Goal: Check status: Check status

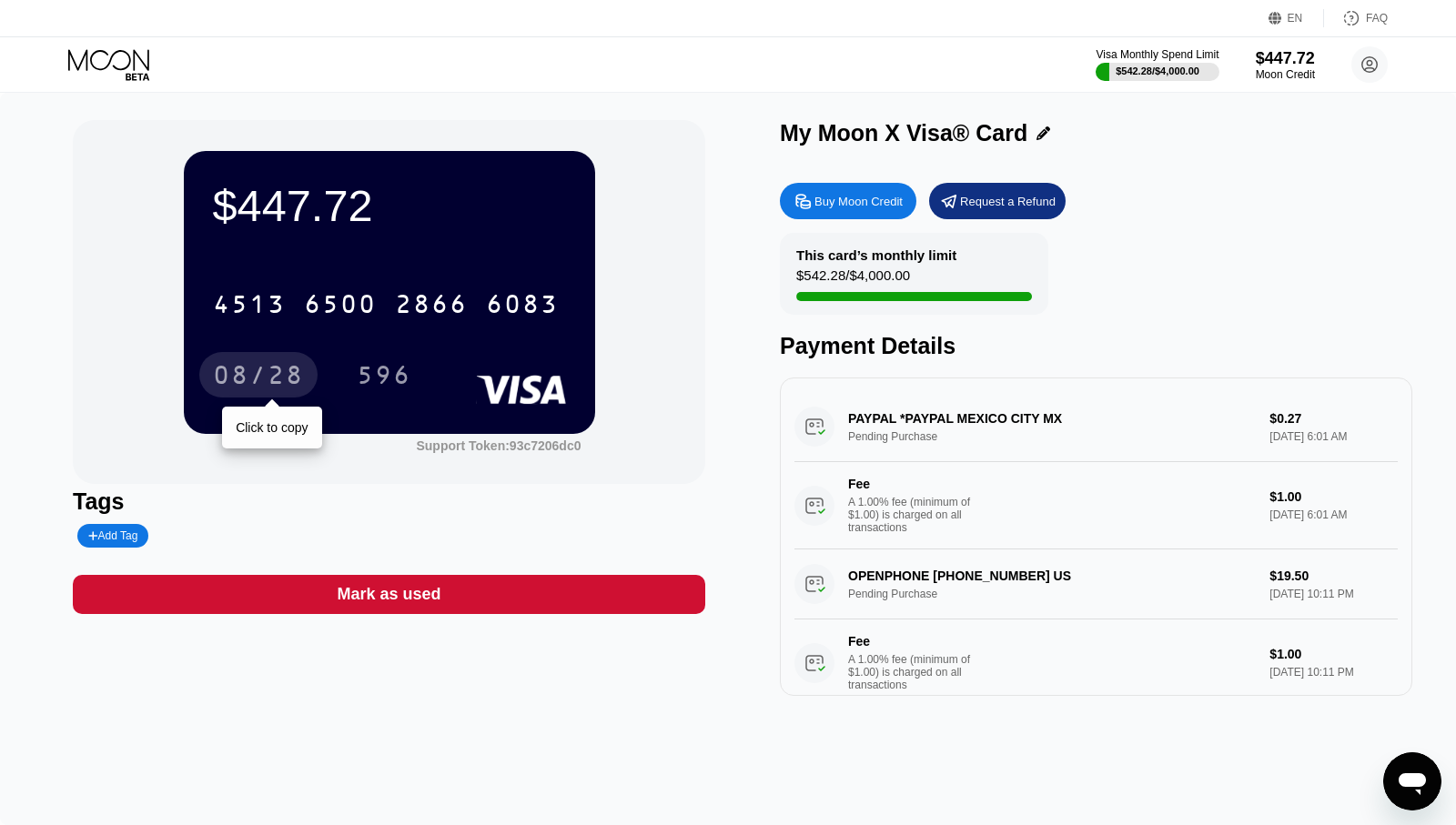
click at [256, 377] on div "08/28" at bounding box center [258, 378] width 91 height 30
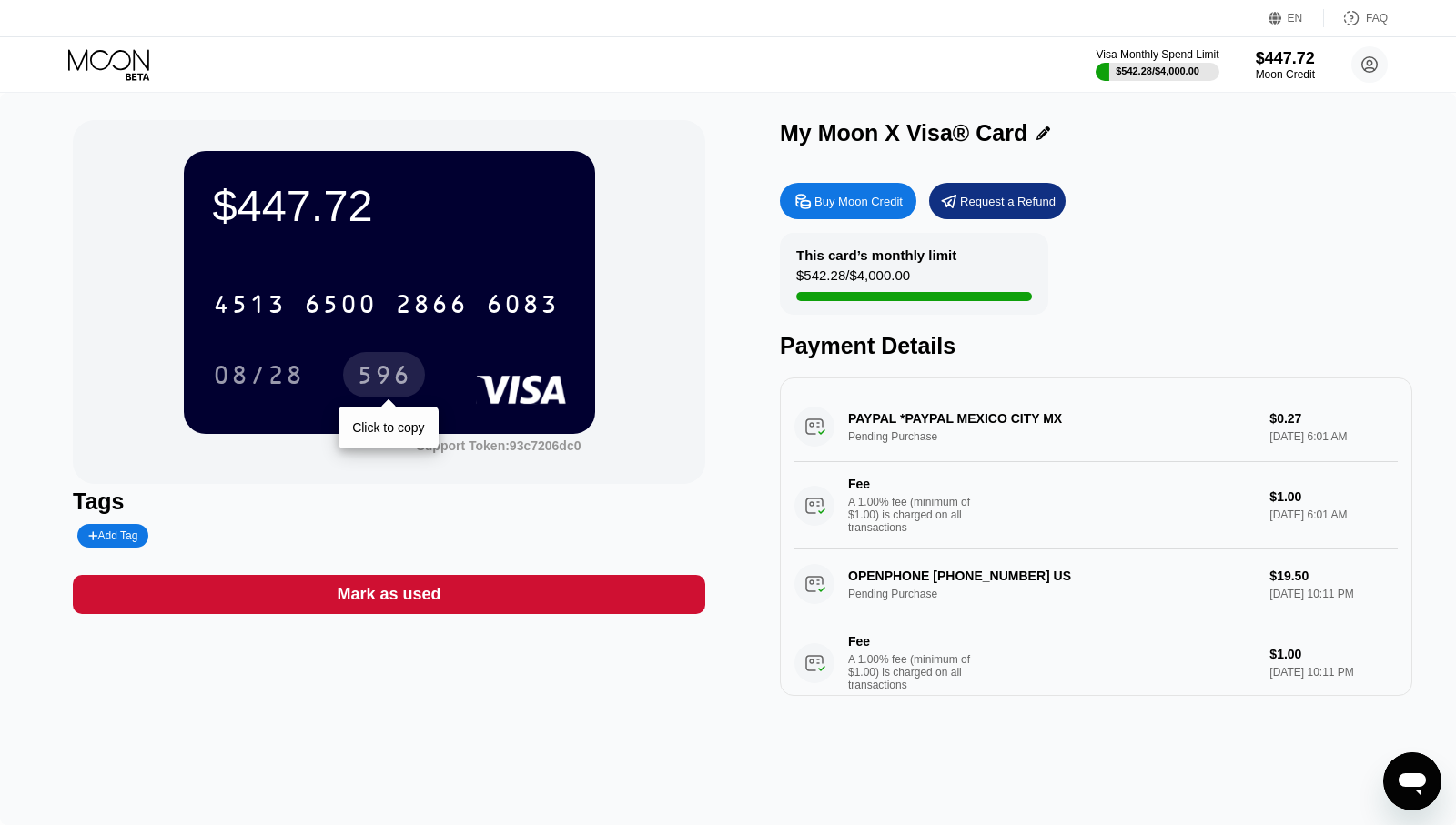
click at [379, 374] on div "596" at bounding box center [383, 378] width 54 height 30
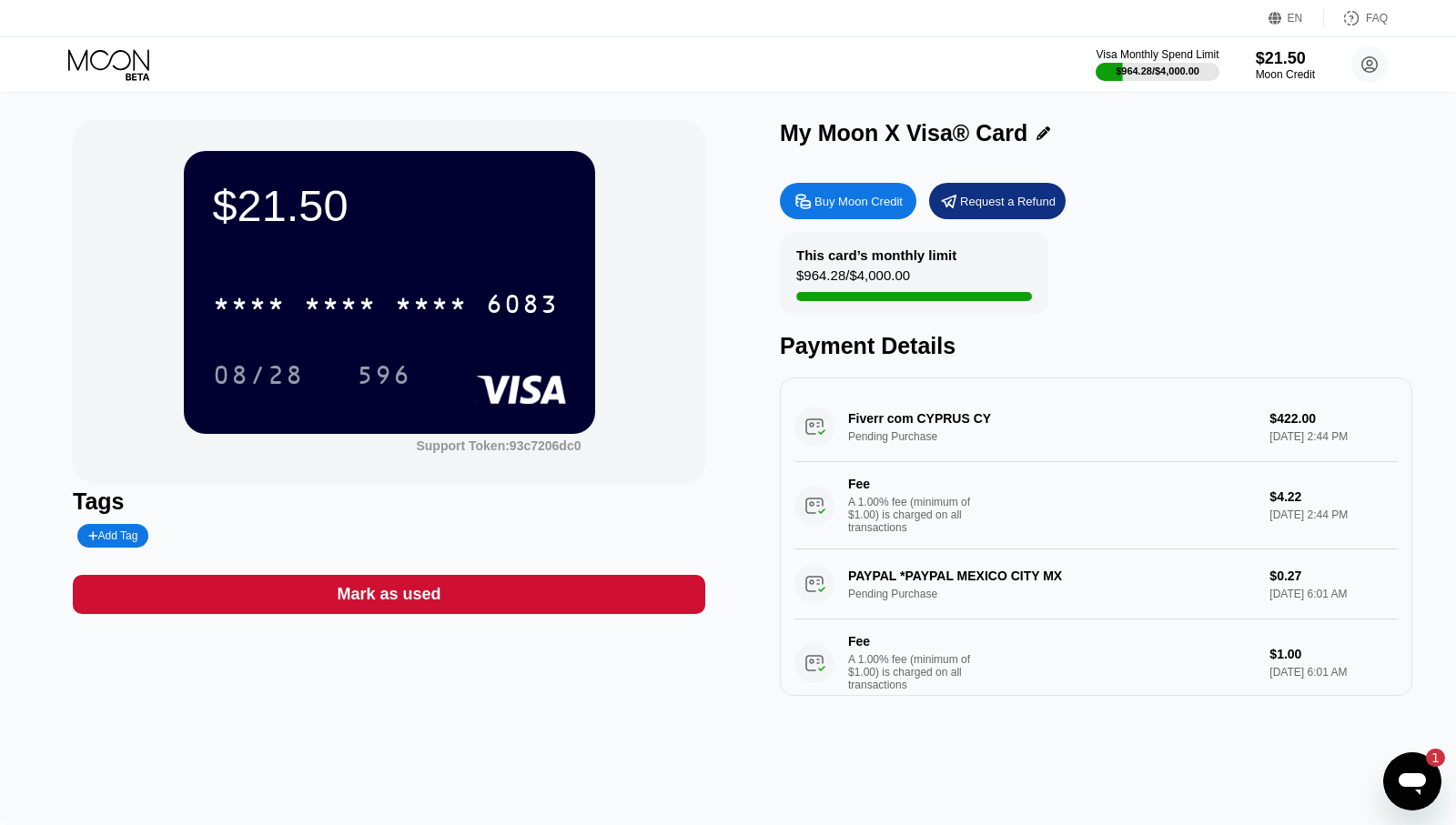
click at [1403, 781] on icon "Open messaging window, 1 unread message" at bounding box center [1412, 785] width 28 height 22
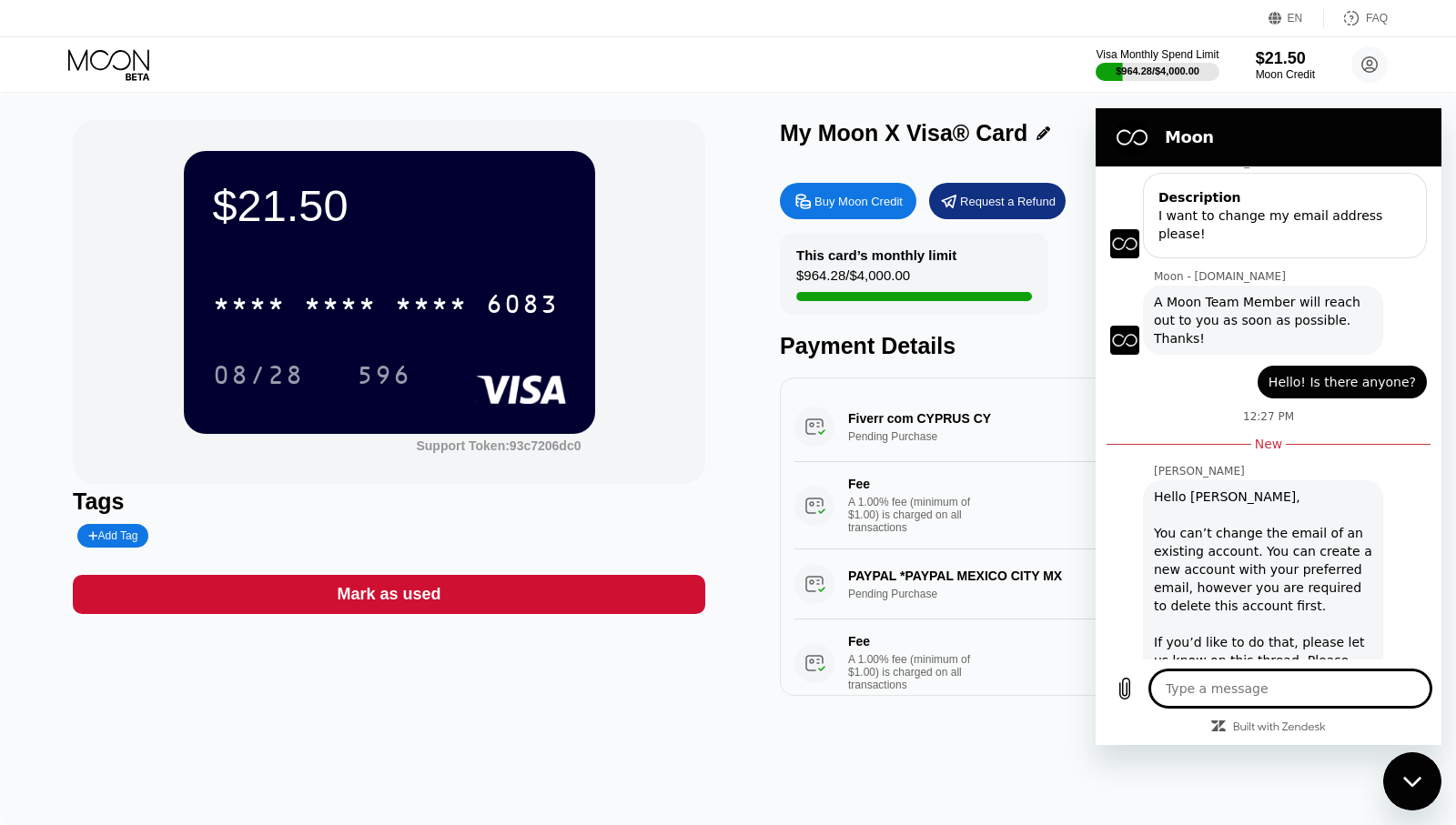
scroll to position [220, 0]
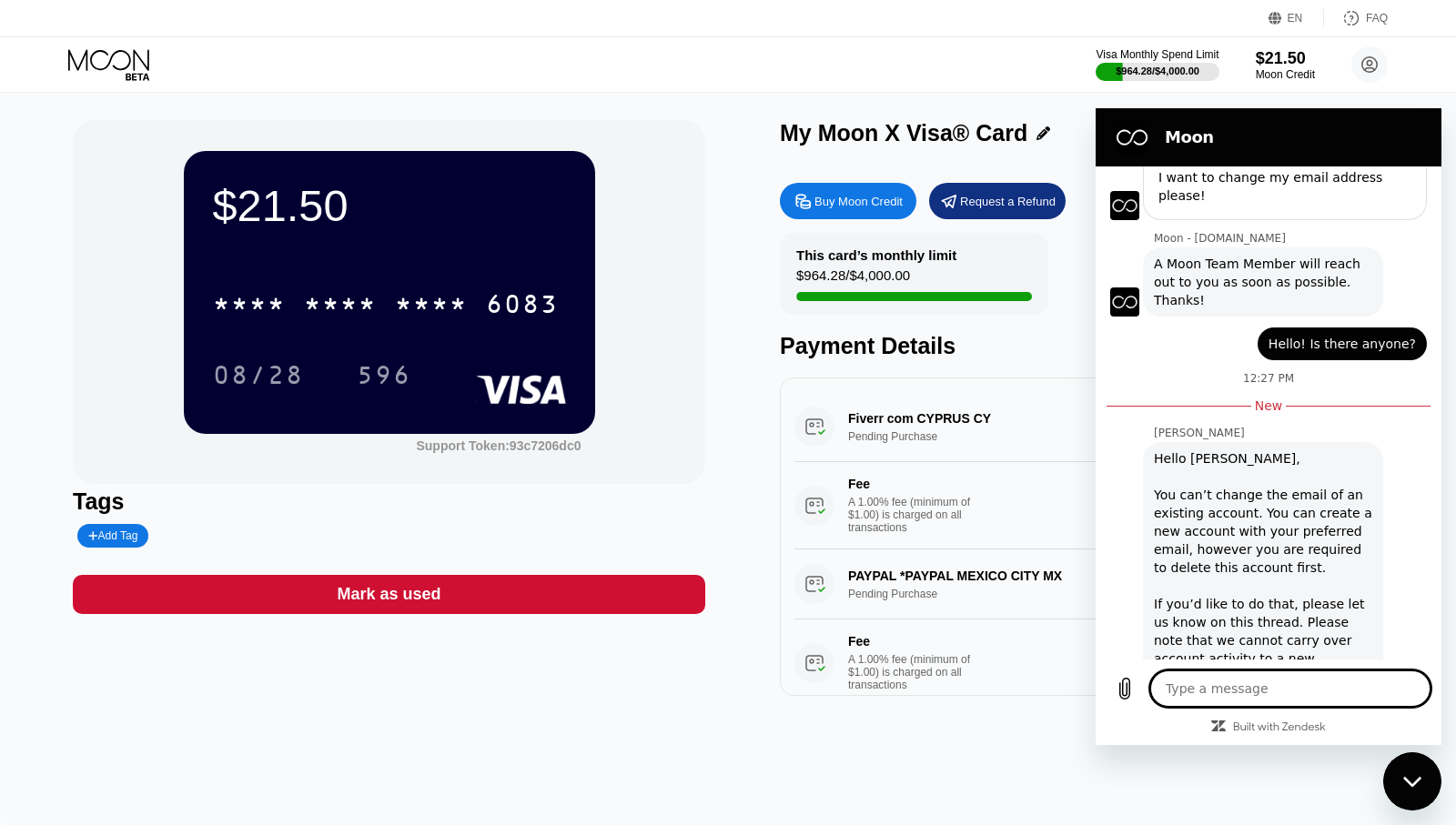
click at [761, 493] on div "$21.50 * * * * * * * * * * * * 6083 08/28 596 Support Token: 93c7206dc0 Tags Ad…" at bounding box center [728, 408] width 1310 height 576
click at [1409, 788] on div "Close messaging window" at bounding box center [1412, 781] width 54 height 54
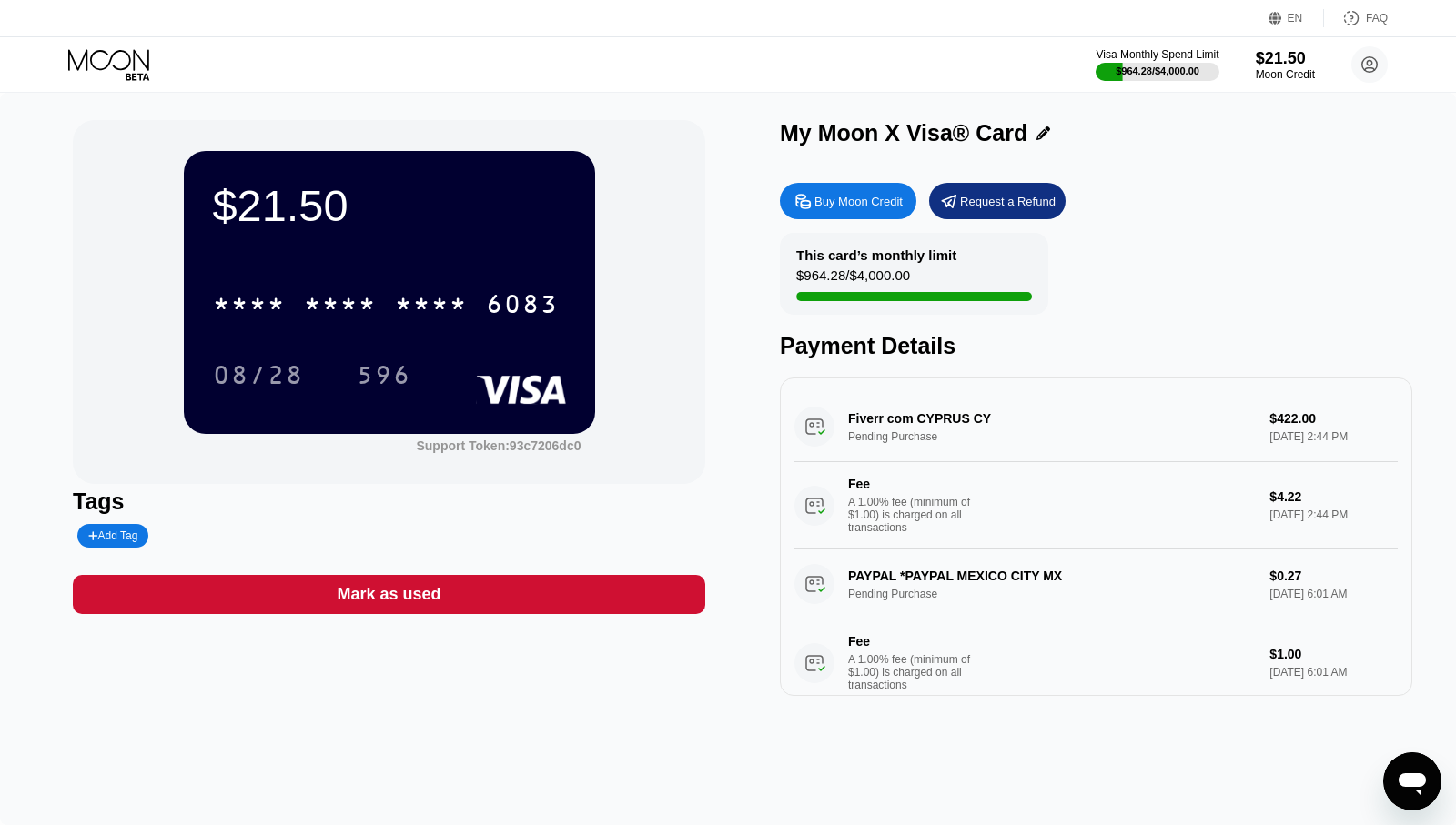
click at [748, 462] on div "$21.50 * * * * * * * * * * * * 6083 08/28 596 Support Token: 93c7206dc0 Tags Ad…" at bounding box center [728, 408] width 1310 height 576
type textarea "x"
